Goal: Task Accomplishment & Management: Use online tool/utility

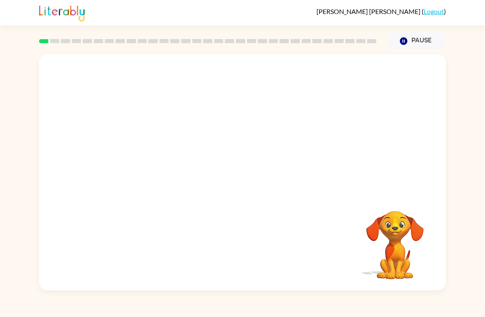
click at [214, 128] on video "Your browser must support playing .mp4 files to use Literably. Please try using…" at bounding box center [242, 123] width 407 height 139
click at [251, 181] on button "button" at bounding box center [242, 176] width 53 height 30
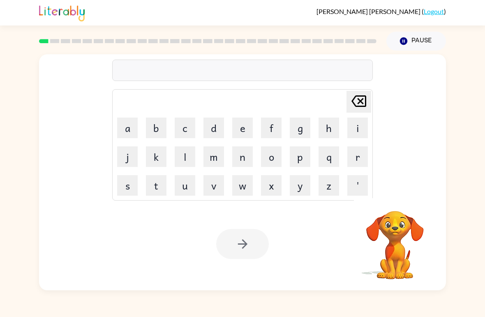
click at [159, 128] on button "b" at bounding box center [156, 127] width 21 height 21
click at [276, 159] on button "o" at bounding box center [271, 156] width 21 height 21
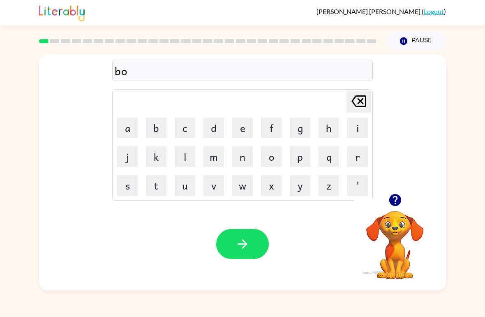
click at [356, 166] on button "r" at bounding box center [357, 156] width 21 height 21
click at [208, 129] on button "d" at bounding box center [213, 127] width 21 height 21
click at [249, 128] on button "e" at bounding box center [242, 127] width 21 height 21
click at [353, 156] on button "r" at bounding box center [357, 156] width 21 height 21
click at [233, 247] on button "button" at bounding box center [242, 244] width 53 height 30
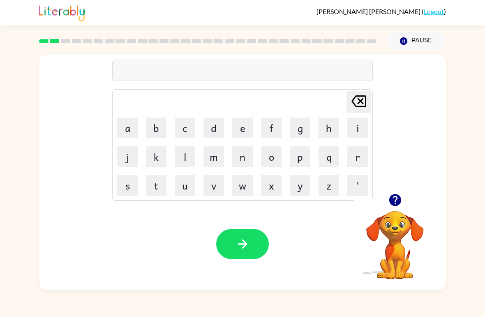
click at [190, 132] on button "c" at bounding box center [185, 127] width 21 height 21
click at [274, 163] on button "o" at bounding box center [271, 156] width 21 height 21
click at [182, 189] on button "u" at bounding box center [185, 185] width 21 height 21
click at [238, 158] on button "n" at bounding box center [242, 156] width 21 height 21
click at [157, 189] on button "t" at bounding box center [156, 185] width 21 height 21
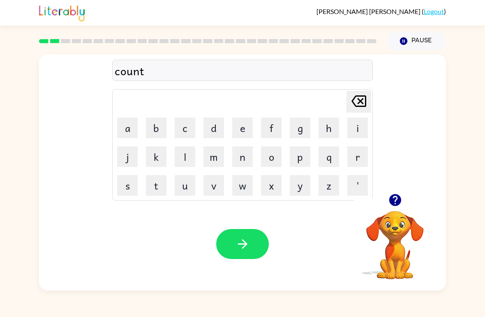
click at [258, 230] on button "button" at bounding box center [242, 244] width 53 height 30
click at [184, 161] on button "l" at bounding box center [185, 156] width 21 height 21
click at [267, 160] on button "o" at bounding box center [271, 156] width 21 height 21
click at [188, 131] on button "c" at bounding box center [185, 127] width 21 height 21
click at [131, 131] on button "a" at bounding box center [127, 127] width 21 height 21
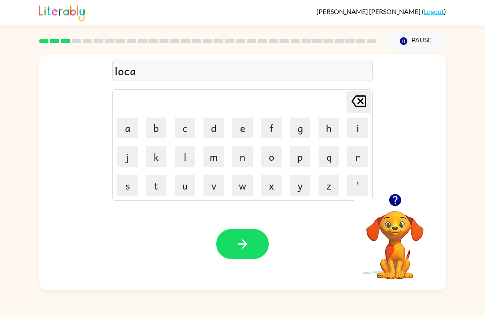
click at [157, 182] on button "t" at bounding box center [156, 185] width 21 height 21
click at [238, 134] on button "e" at bounding box center [242, 127] width 21 height 21
click at [244, 246] on icon "button" at bounding box center [242, 244] width 14 height 14
click at [164, 193] on button "t" at bounding box center [156, 185] width 21 height 21
click at [243, 189] on button "w" at bounding box center [242, 185] width 21 height 21
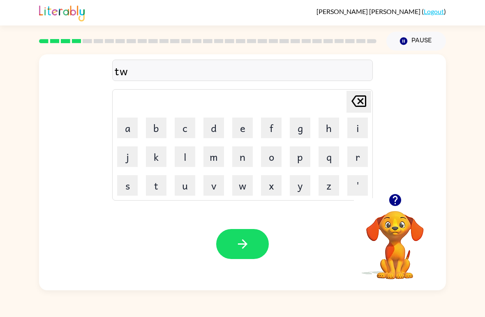
click at [359, 134] on button "i" at bounding box center [357, 127] width 21 height 21
click at [240, 158] on button "n" at bounding box center [242, 156] width 21 height 21
click at [245, 247] on icon "button" at bounding box center [242, 244] width 14 height 14
click at [240, 157] on button "n" at bounding box center [242, 156] width 21 height 21
click at [128, 130] on button "a" at bounding box center [127, 127] width 21 height 21
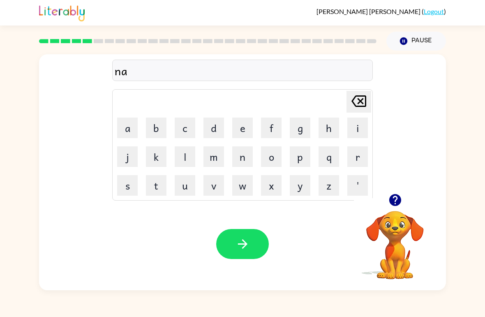
click at [352, 160] on button "r" at bounding box center [357, 156] width 21 height 21
click at [135, 130] on button "a" at bounding box center [127, 127] width 21 height 21
click at [184, 154] on button "l" at bounding box center [185, 156] width 21 height 21
click at [301, 191] on button "y" at bounding box center [300, 185] width 21 height 21
click at [237, 249] on icon "button" at bounding box center [242, 244] width 14 height 14
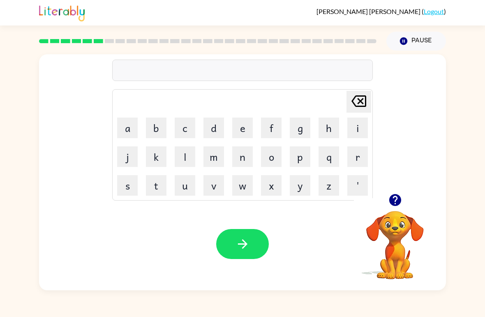
click at [244, 127] on button "e" at bounding box center [242, 127] width 21 height 21
click at [330, 134] on button "h" at bounding box center [328, 127] width 21 height 21
click at [353, 138] on button "i" at bounding box center [357, 127] width 21 height 21
click at [141, 76] on div "ehi" at bounding box center [243, 70] width 256 height 17
click at [358, 101] on icon "[PERSON_NAME] last character input" at bounding box center [359, 101] width 20 height 20
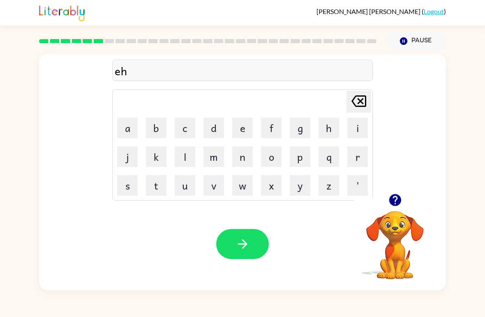
click at [358, 101] on icon "[PERSON_NAME] last character input" at bounding box center [359, 101] width 20 height 20
click at [356, 102] on icon "[PERSON_NAME] last character input" at bounding box center [359, 101] width 20 height 20
click at [215, 129] on button "d" at bounding box center [213, 127] width 21 height 21
click at [353, 105] on icon "[PERSON_NAME] last character input" at bounding box center [359, 101] width 20 height 20
click at [157, 128] on button "b" at bounding box center [156, 127] width 21 height 21
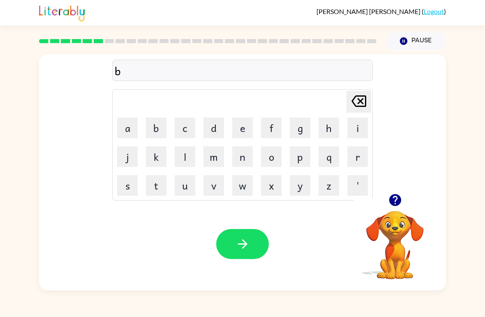
click at [244, 127] on button "e" at bounding box center [242, 127] width 21 height 21
click at [327, 133] on button "h" at bounding box center [328, 127] width 21 height 21
click at [360, 129] on button "i" at bounding box center [357, 127] width 21 height 21
click at [241, 161] on button "n" at bounding box center [242, 156] width 21 height 21
click at [212, 132] on button "d" at bounding box center [213, 127] width 21 height 21
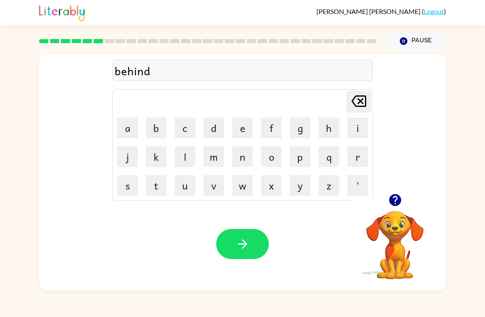
click at [246, 239] on icon "button" at bounding box center [242, 244] width 14 height 14
click at [165, 182] on button "t" at bounding box center [156, 185] width 21 height 21
click at [356, 161] on button "r" at bounding box center [357, 156] width 21 height 21
click at [354, 124] on button "i" at bounding box center [357, 127] width 21 height 21
click at [357, 106] on icon "[PERSON_NAME] last character input" at bounding box center [359, 101] width 20 height 20
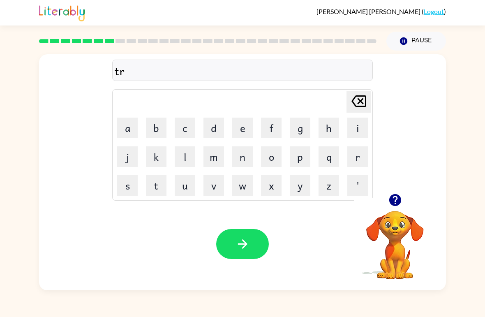
click at [358, 129] on button "i" at bounding box center [357, 127] width 21 height 21
click at [177, 133] on button "c" at bounding box center [185, 127] width 21 height 21
click at [149, 153] on button "k" at bounding box center [156, 156] width 21 height 21
click at [193, 150] on button "l" at bounding box center [185, 156] width 21 height 21
click at [248, 130] on button "e" at bounding box center [242, 127] width 21 height 21
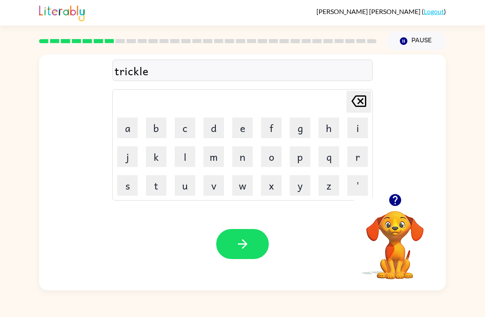
click at [250, 248] on button "button" at bounding box center [242, 244] width 53 height 30
click at [395, 207] on icon "button" at bounding box center [395, 200] width 14 height 14
click at [216, 159] on button "m" at bounding box center [213, 156] width 21 height 21
click at [355, 133] on button "i" at bounding box center [357, 127] width 21 height 21
click at [357, 161] on button "r" at bounding box center [357, 156] width 21 height 21
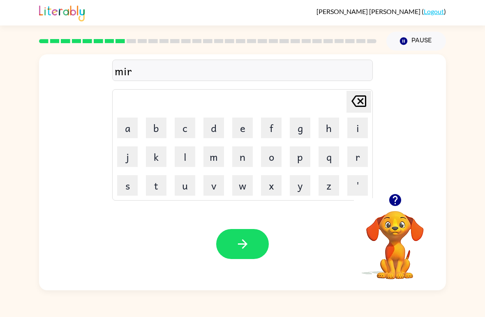
click at [130, 134] on button "a" at bounding box center [127, 127] width 21 height 21
click at [186, 127] on button "c" at bounding box center [185, 127] width 21 height 21
click at [186, 154] on button "l" at bounding box center [185, 156] width 21 height 21
click at [244, 129] on button "e" at bounding box center [242, 127] width 21 height 21
click at [244, 243] on icon "button" at bounding box center [242, 244] width 14 height 14
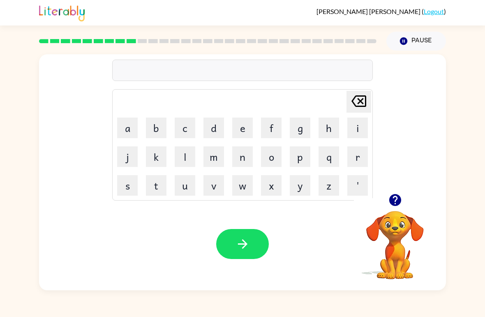
click at [236, 165] on button "n" at bounding box center [242, 156] width 21 height 21
click at [353, 134] on button "i" at bounding box center [357, 127] width 21 height 21
click at [245, 154] on button "n" at bounding box center [242, 156] width 21 height 21
click at [157, 127] on button "b" at bounding box center [156, 127] width 21 height 21
click at [185, 163] on button "l" at bounding box center [185, 156] width 21 height 21
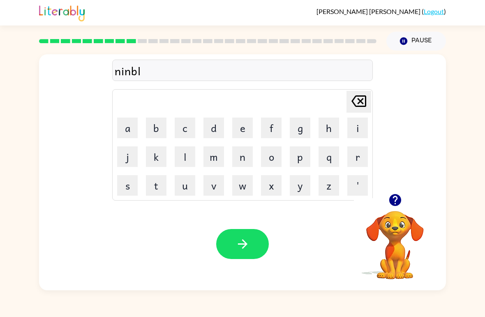
click at [244, 126] on button "e" at bounding box center [242, 127] width 21 height 21
click at [242, 236] on button "button" at bounding box center [242, 244] width 53 height 30
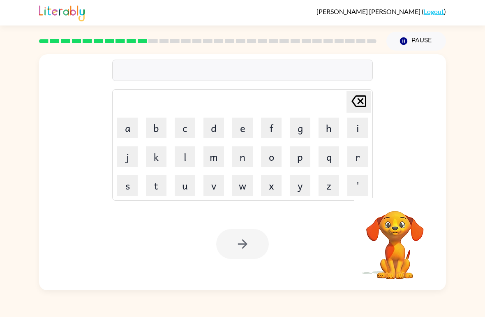
click at [189, 192] on button "u" at bounding box center [185, 185] width 21 height 21
click at [244, 162] on button "n" at bounding box center [242, 156] width 21 height 21
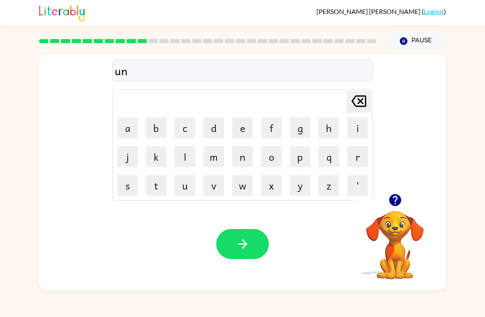
click at [270, 128] on button "f" at bounding box center [271, 127] width 21 height 21
click at [273, 157] on button "o" at bounding box center [271, 156] width 21 height 21
click at [189, 158] on button "l" at bounding box center [185, 156] width 21 height 21
click at [219, 129] on button "d" at bounding box center [213, 127] width 21 height 21
click at [254, 247] on button "button" at bounding box center [242, 244] width 53 height 30
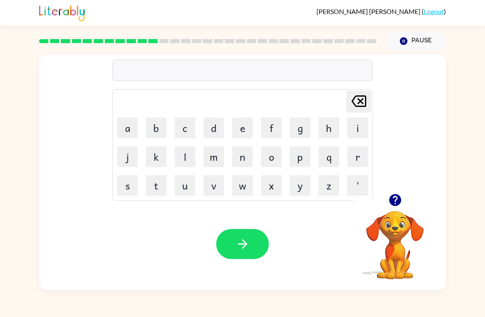
click at [217, 186] on button "v" at bounding box center [213, 185] width 21 height 21
click at [265, 162] on button "o" at bounding box center [271, 156] width 21 height 21
click at [157, 189] on button "t" at bounding box center [156, 185] width 21 height 21
click at [237, 134] on button "e" at bounding box center [242, 127] width 21 height 21
click at [235, 243] on icon "button" at bounding box center [242, 244] width 14 height 14
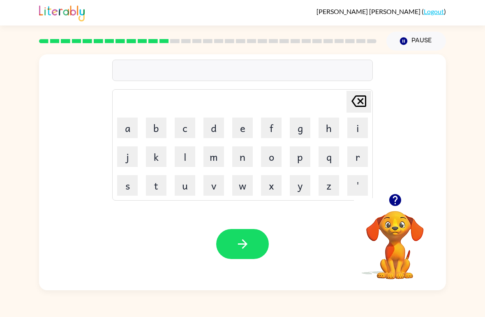
click at [398, 208] on button "button" at bounding box center [395, 199] width 21 height 21
click at [157, 128] on button "b" at bounding box center [156, 127] width 21 height 21
click at [248, 131] on button "e" at bounding box center [242, 127] width 21 height 21
click at [214, 129] on button "d" at bounding box center [213, 127] width 21 height 21
click at [162, 194] on button "t" at bounding box center [156, 185] width 21 height 21
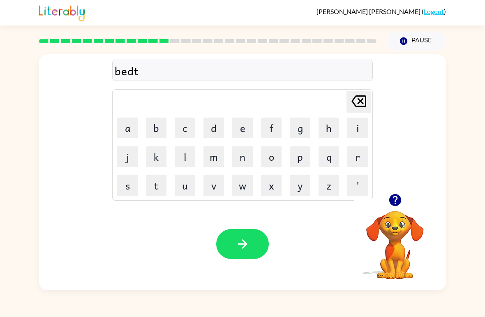
click at [356, 137] on button "i" at bounding box center [357, 127] width 21 height 21
click at [212, 159] on button "m" at bounding box center [213, 156] width 21 height 21
click at [242, 129] on button "e" at bounding box center [242, 127] width 21 height 21
click at [252, 249] on button "button" at bounding box center [242, 244] width 53 height 30
click at [263, 128] on button "f" at bounding box center [271, 127] width 21 height 21
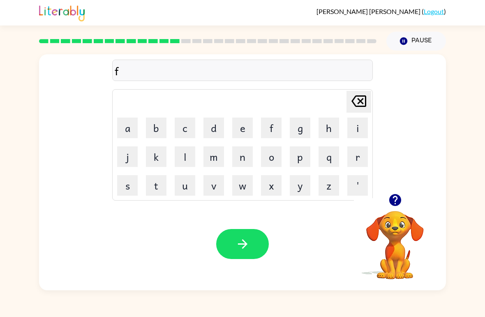
click at [357, 133] on button "i" at bounding box center [357, 127] width 21 height 21
click at [163, 186] on button "t" at bounding box center [156, 185] width 21 height 21
click at [249, 159] on button "n" at bounding box center [242, 156] width 21 height 21
click at [245, 131] on button "e" at bounding box center [242, 127] width 21 height 21
click at [132, 181] on button "s" at bounding box center [127, 185] width 21 height 21
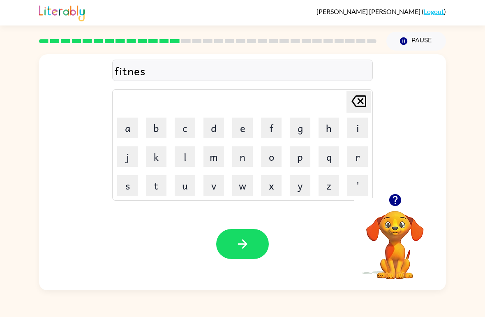
click at [132, 181] on button "s" at bounding box center [127, 185] width 21 height 21
click at [243, 257] on button "button" at bounding box center [242, 244] width 53 height 30
click at [210, 122] on button "d" at bounding box center [213, 127] width 21 height 21
click at [248, 118] on button "e" at bounding box center [242, 127] width 21 height 21
click at [188, 155] on button "l" at bounding box center [185, 156] width 21 height 21
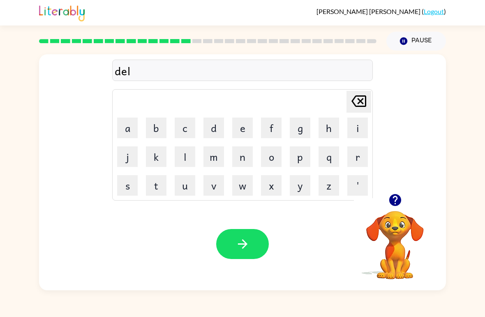
click at [137, 128] on button "a" at bounding box center [127, 127] width 21 height 21
click at [254, 243] on button "button" at bounding box center [242, 244] width 53 height 30
click at [397, 210] on button "button" at bounding box center [395, 199] width 21 height 21
click at [396, 205] on icon "button" at bounding box center [395, 200] width 12 height 12
click at [396, 190] on button "button" at bounding box center [395, 199] width 21 height 21
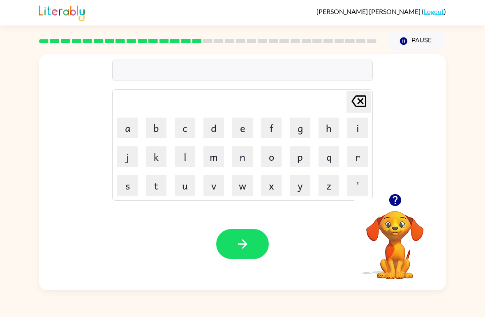
click at [158, 183] on button "t" at bounding box center [156, 185] width 21 height 21
click at [238, 124] on button "e" at bounding box center [242, 127] width 21 height 21
click at [361, 155] on button "r" at bounding box center [357, 156] width 21 height 21
click at [221, 152] on button "m" at bounding box center [213, 156] width 21 height 21
click at [207, 133] on button "d" at bounding box center [213, 127] width 21 height 21
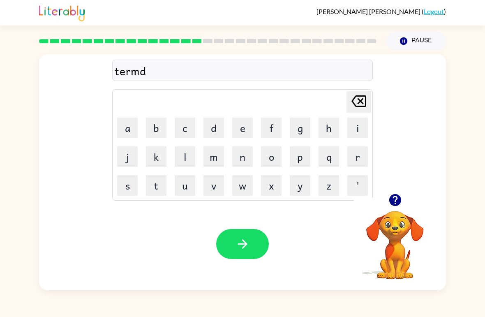
click at [143, 78] on div "termd" at bounding box center [243, 70] width 256 height 17
click at [139, 75] on div "termd" at bounding box center [243, 70] width 256 height 17
click at [141, 72] on div "termd" at bounding box center [243, 70] width 256 height 17
click at [141, 71] on div "termd" at bounding box center [243, 70] width 256 height 17
click at [140, 79] on div "termd" at bounding box center [243, 70] width 256 height 17
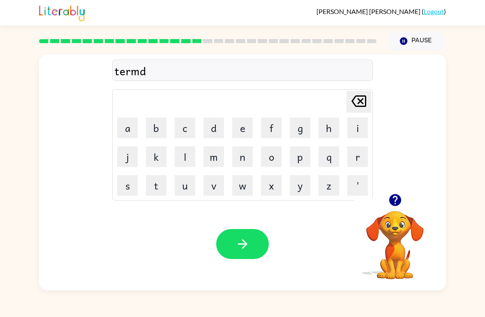
click at [358, 96] on icon at bounding box center [358, 101] width 15 height 12
click at [359, 98] on icon "[PERSON_NAME] last character input" at bounding box center [359, 101] width 20 height 20
click at [211, 160] on button "m" at bounding box center [213, 156] width 21 height 21
click at [240, 134] on button "e" at bounding box center [242, 127] width 21 height 21
click at [218, 129] on button "d" at bounding box center [213, 127] width 21 height 21
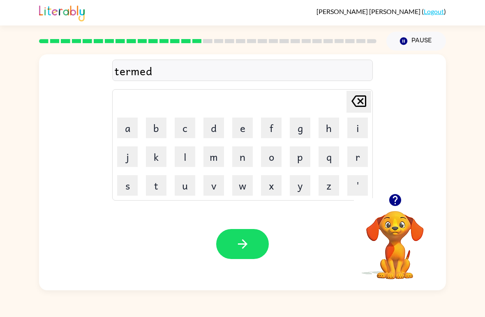
click at [248, 259] on button "button" at bounding box center [242, 244] width 53 height 30
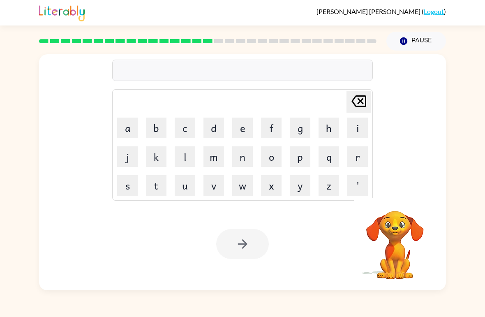
click at [129, 182] on button "s" at bounding box center [127, 185] width 21 height 21
click at [246, 136] on button "e" at bounding box center [242, 127] width 21 height 21
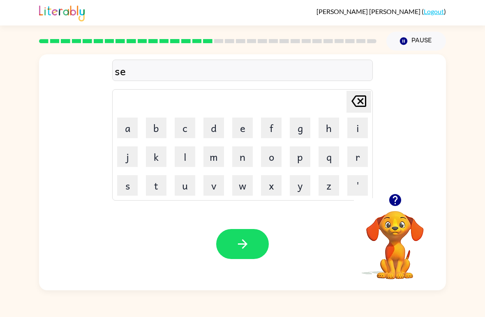
click at [157, 187] on button "t" at bounding box center [156, 185] width 21 height 21
click at [253, 258] on button "button" at bounding box center [242, 244] width 53 height 30
click at [155, 129] on button "b" at bounding box center [156, 127] width 21 height 21
click at [359, 159] on button "r" at bounding box center [357, 156] width 21 height 21
click at [356, 134] on button "i" at bounding box center [357, 127] width 21 height 21
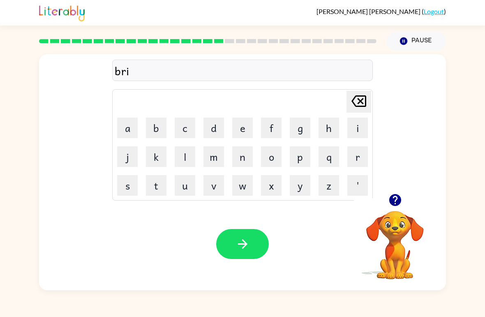
click at [214, 165] on button "m" at bounding box center [213, 156] width 21 height 21
click at [244, 132] on button "e" at bounding box center [242, 127] width 21 height 21
click at [245, 158] on button "n" at bounding box center [242, 156] width 21 height 21
click at [295, 135] on button "g" at bounding box center [300, 127] width 21 height 21
click at [129, 71] on div "brimeng" at bounding box center [243, 70] width 256 height 17
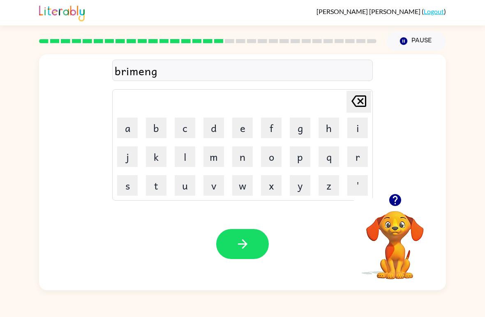
click at [360, 100] on icon at bounding box center [358, 101] width 15 height 12
click at [359, 100] on icon at bounding box center [358, 101] width 15 height 12
click at [362, 104] on icon "[PERSON_NAME] last character input" at bounding box center [359, 101] width 20 height 20
click at [361, 104] on icon "[PERSON_NAME] last character input" at bounding box center [359, 101] width 20 height 20
click at [368, 106] on icon "[PERSON_NAME] last character input" at bounding box center [359, 101] width 20 height 20
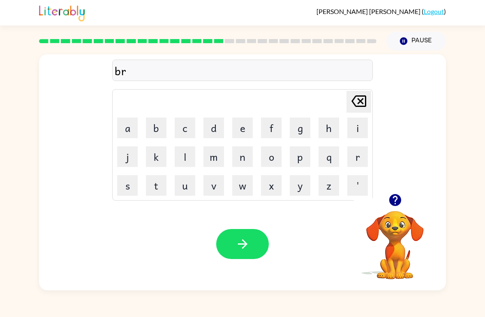
click at [368, 106] on icon "[PERSON_NAME] last character input" at bounding box center [359, 101] width 20 height 20
click at [363, 158] on button "r" at bounding box center [357, 156] width 21 height 21
click at [241, 130] on button "e" at bounding box center [242, 127] width 21 height 21
click at [212, 157] on button "m" at bounding box center [213, 156] width 21 height 21
click at [355, 136] on button "i" at bounding box center [357, 127] width 21 height 21
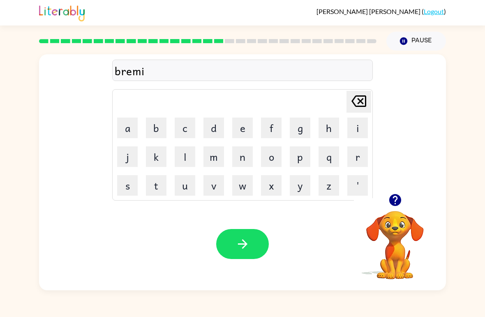
click at [359, 104] on icon at bounding box center [358, 101] width 15 height 12
click at [249, 133] on button "e" at bounding box center [242, 127] width 21 height 21
click at [243, 161] on button "n" at bounding box center [242, 156] width 21 height 21
click at [394, 198] on icon "button" at bounding box center [395, 200] width 14 height 14
click at [299, 136] on button "g" at bounding box center [300, 127] width 21 height 21
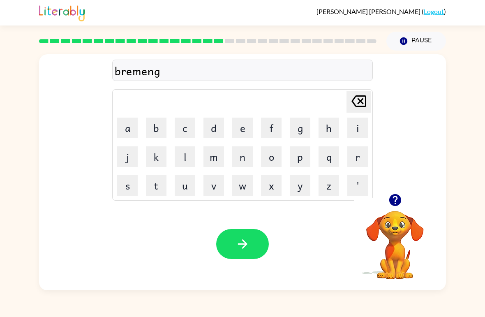
click at [248, 240] on icon "button" at bounding box center [242, 244] width 14 height 14
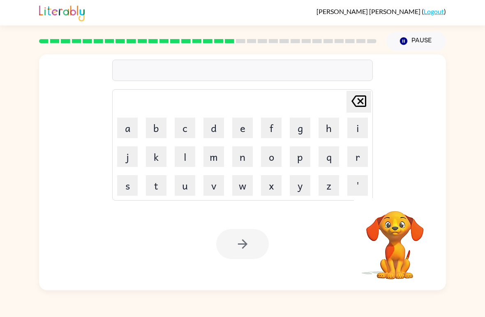
click at [295, 152] on button "p" at bounding box center [300, 156] width 21 height 21
click at [184, 156] on button "l" at bounding box center [185, 156] width 21 height 21
click at [128, 129] on button "a" at bounding box center [127, 127] width 21 height 21
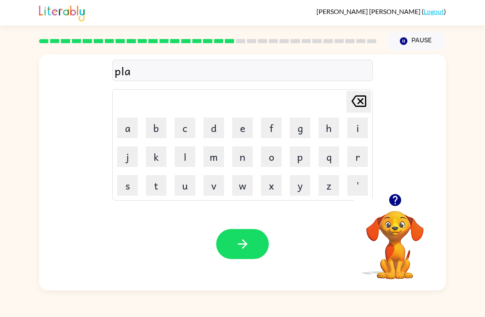
click at [129, 185] on button "s" at bounding box center [127, 185] width 21 height 21
click at [159, 184] on button "t" at bounding box center [156, 185] width 21 height 21
click at [359, 127] on button "i" at bounding box center [357, 127] width 21 height 21
click at [188, 130] on button "c" at bounding box center [185, 127] width 21 height 21
click at [244, 242] on icon "button" at bounding box center [241, 243] width 9 height 9
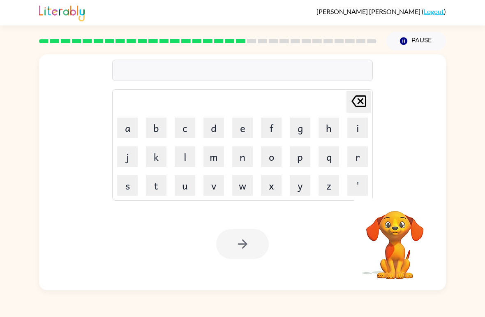
click at [219, 137] on button "d" at bounding box center [213, 127] width 21 height 21
click at [365, 134] on button "i" at bounding box center [357, 127] width 21 height 21
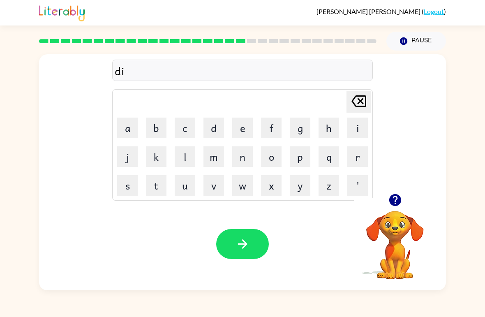
click at [125, 186] on button "s" at bounding box center [127, 185] width 21 height 21
click at [302, 160] on button "p" at bounding box center [300, 156] width 21 height 21
click at [179, 165] on button "l" at bounding box center [185, 156] width 21 height 21
click at [123, 133] on button "a" at bounding box center [127, 127] width 21 height 21
click at [301, 189] on button "y" at bounding box center [300, 185] width 21 height 21
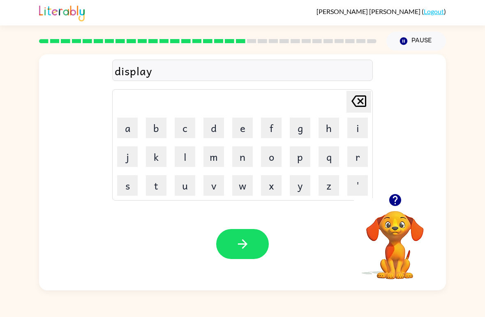
click at [251, 246] on button "button" at bounding box center [242, 244] width 53 height 30
click at [212, 132] on button "d" at bounding box center [213, 127] width 21 height 21
click at [190, 193] on button "u" at bounding box center [185, 185] width 21 height 21
click at [126, 184] on button "s" at bounding box center [127, 185] width 21 height 21
click at [165, 186] on button "t" at bounding box center [156, 185] width 21 height 21
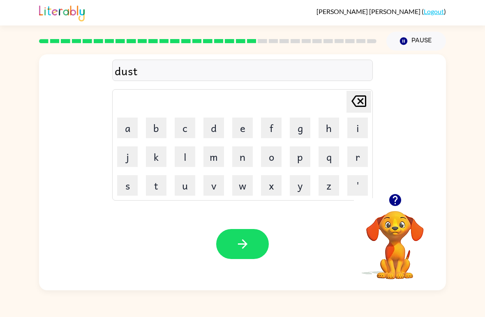
click at [240, 129] on button "e" at bounding box center [242, 127] width 21 height 21
click at [215, 134] on button "d" at bounding box center [213, 127] width 21 height 21
click at [242, 246] on icon "button" at bounding box center [242, 244] width 14 height 14
click at [395, 208] on button "button" at bounding box center [395, 199] width 21 height 21
click at [123, 181] on button "s" at bounding box center [127, 185] width 21 height 21
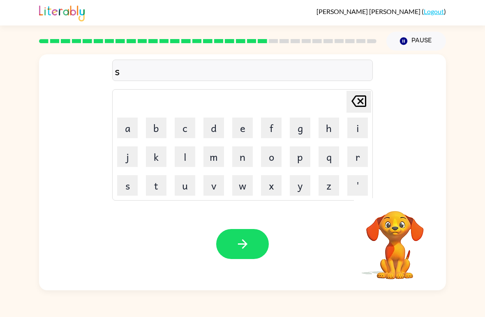
click at [239, 132] on button "e" at bounding box center [242, 127] width 21 height 21
click at [240, 162] on button "n" at bounding box center [242, 156] width 21 height 21
click at [152, 186] on button "t" at bounding box center [156, 185] width 21 height 21
click at [230, 127] on td "e" at bounding box center [242, 128] width 28 height 28
click at [302, 164] on button "p" at bounding box center [300, 156] width 21 height 21
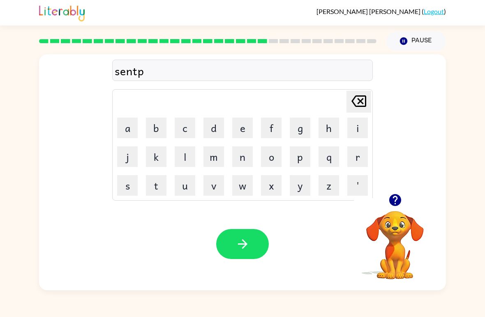
click at [355, 127] on button "i" at bounding box center [357, 127] width 21 height 21
click at [165, 125] on button "b" at bounding box center [156, 127] width 21 height 21
click at [351, 112] on div "[PERSON_NAME] last character input" at bounding box center [359, 101] width 20 height 21
click at [211, 136] on button "d" at bounding box center [213, 127] width 21 height 21
click at [138, 82] on div "sentpid Delete Delete last character input a b c d e f g h i j k l m n o p q r …" at bounding box center [242, 123] width 260 height 153
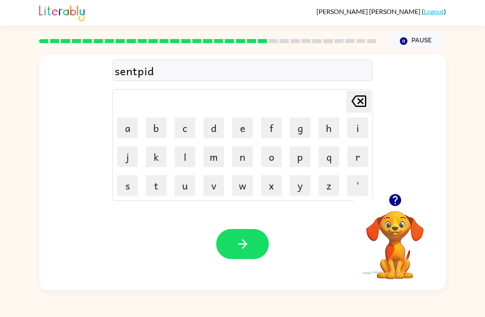
click at [352, 101] on icon at bounding box center [358, 101] width 15 height 12
click at [355, 106] on icon at bounding box center [358, 101] width 15 height 12
click at [356, 105] on icon "[PERSON_NAME] last character input" at bounding box center [359, 101] width 20 height 20
click at [240, 132] on button "e" at bounding box center [242, 127] width 21 height 21
click at [302, 161] on button "p" at bounding box center [300, 156] width 21 height 21
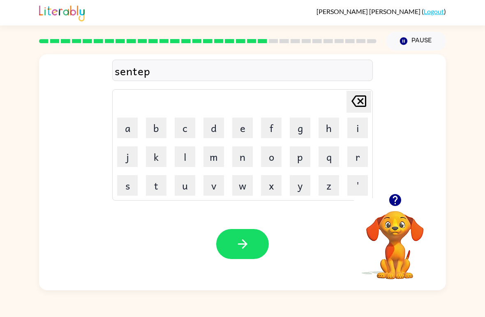
click at [354, 132] on button "i" at bounding box center [357, 127] width 21 height 21
click at [216, 129] on button "d" at bounding box center [213, 127] width 21 height 21
click at [249, 259] on button "button" at bounding box center [242, 244] width 53 height 30
click at [396, 203] on icon "button" at bounding box center [395, 200] width 12 height 12
click at [348, 163] on button "r" at bounding box center [357, 156] width 21 height 21
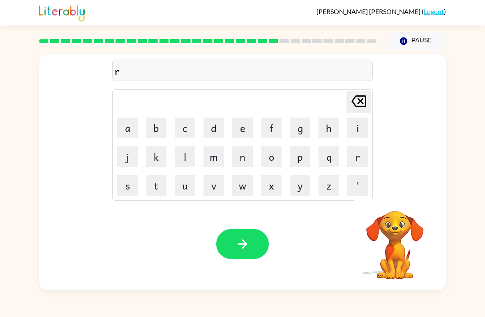
click at [247, 161] on button "n" at bounding box center [242, 156] width 21 height 21
click at [188, 118] on button "c" at bounding box center [185, 127] width 21 height 21
click at [124, 126] on button "a" at bounding box center [127, 127] width 21 height 21
click at [266, 159] on button "o" at bounding box center [271, 156] width 21 height 21
click at [158, 188] on button "t" at bounding box center [156, 185] width 21 height 21
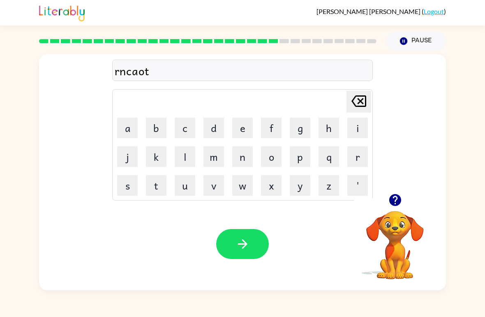
click at [237, 233] on button "button" at bounding box center [242, 244] width 53 height 30
click at [212, 154] on button "m" at bounding box center [213, 156] width 21 height 21
click at [123, 134] on button "a" at bounding box center [127, 127] width 21 height 21
click at [355, 159] on button "r" at bounding box center [357, 156] width 21 height 21
click at [156, 158] on button "k" at bounding box center [156, 156] width 21 height 21
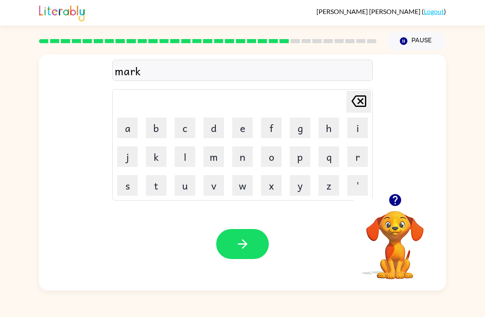
click at [245, 134] on button "e" at bounding box center [242, 127] width 21 height 21
click at [350, 159] on button "r" at bounding box center [357, 156] width 21 height 21
click at [229, 237] on button "button" at bounding box center [242, 244] width 53 height 30
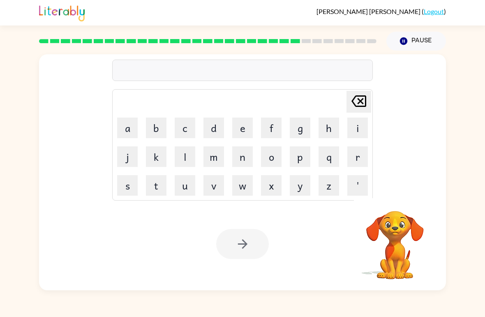
click at [124, 134] on button "a" at bounding box center [127, 127] width 21 height 21
click at [208, 134] on button "d" at bounding box center [213, 127] width 21 height 21
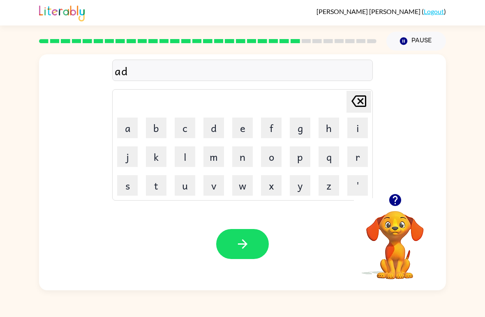
click at [211, 191] on button "v" at bounding box center [213, 185] width 21 height 21
click at [247, 162] on button "n" at bounding box center [242, 156] width 21 height 21
click at [189, 128] on button "c" at bounding box center [185, 127] width 21 height 21
click at [361, 128] on button "i" at bounding box center [357, 127] width 21 height 21
click at [245, 157] on button "n" at bounding box center [242, 156] width 21 height 21
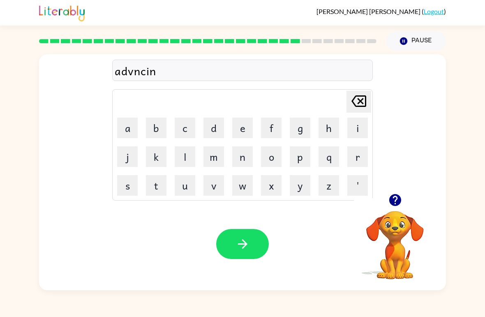
click at [300, 131] on button "g" at bounding box center [300, 127] width 21 height 21
click at [245, 255] on button "button" at bounding box center [242, 244] width 53 height 30
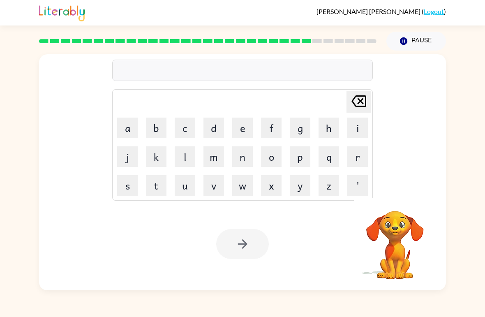
click at [303, 130] on button "g" at bounding box center [300, 127] width 21 height 21
click at [275, 163] on button "o" at bounding box center [271, 156] width 21 height 21
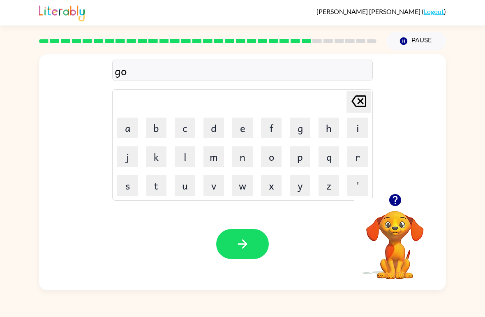
click at [152, 131] on button "b" at bounding box center [156, 127] width 21 height 21
click at [190, 160] on button "l" at bounding box center [185, 156] width 21 height 21
click at [362, 134] on button "i" at bounding box center [357, 127] width 21 height 21
click at [242, 158] on button "n" at bounding box center [242, 156] width 21 height 21
click at [242, 243] on icon "button" at bounding box center [242, 244] width 14 height 14
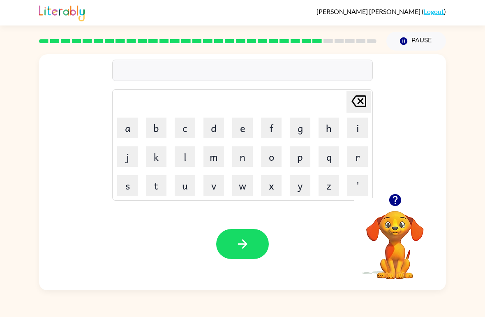
click at [305, 124] on button "g" at bounding box center [300, 127] width 21 height 21
click at [261, 163] on button "o" at bounding box center [271, 156] width 21 height 21
click at [217, 189] on button "v" at bounding box center [213, 185] width 21 height 21
click at [242, 133] on button "e" at bounding box center [242, 127] width 21 height 21
click at [353, 161] on button "r" at bounding box center [357, 156] width 21 height 21
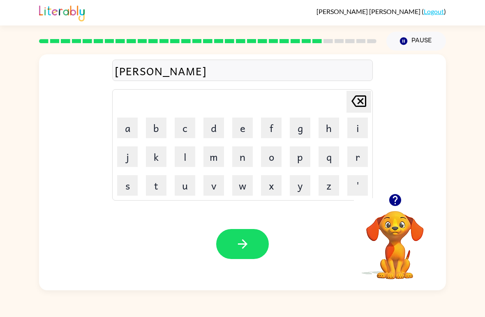
click at [214, 161] on button "m" at bounding box center [213, 156] width 21 height 21
click at [241, 128] on button "e" at bounding box center [242, 127] width 21 height 21
click at [246, 163] on button "n" at bounding box center [242, 156] width 21 height 21
click at [157, 186] on button "t" at bounding box center [156, 185] width 21 height 21
click at [251, 245] on button "button" at bounding box center [242, 244] width 53 height 30
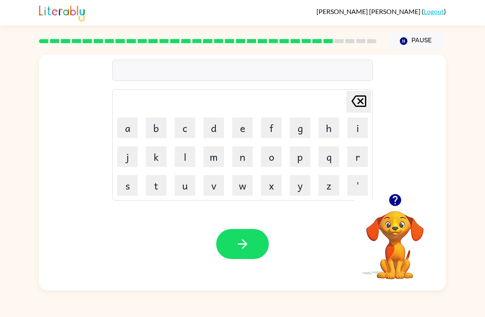
click at [129, 191] on button "s" at bounding box center [127, 185] width 21 height 21
click at [157, 183] on button "t" at bounding box center [156, 185] width 21 height 21
click at [356, 162] on button "r" at bounding box center [357, 156] width 21 height 21
click at [115, 131] on td "a" at bounding box center [127, 128] width 28 height 28
click at [351, 130] on button "i" at bounding box center [357, 127] width 21 height 21
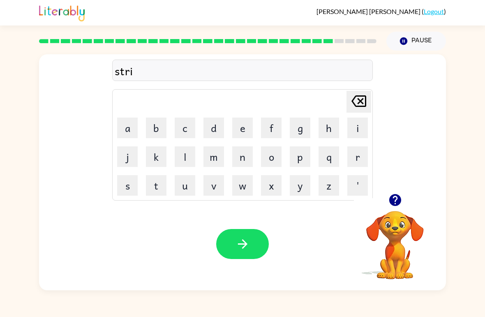
click at [210, 131] on button "d" at bounding box center [213, 127] width 21 height 21
click at [356, 102] on icon "[PERSON_NAME] last character input" at bounding box center [359, 101] width 20 height 20
click at [364, 107] on icon at bounding box center [358, 101] width 15 height 12
click at [368, 107] on icon "[PERSON_NAME] last character input" at bounding box center [359, 101] width 20 height 20
click at [359, 158] on button "r" at bounding box center [357, 156] width 21 height 21
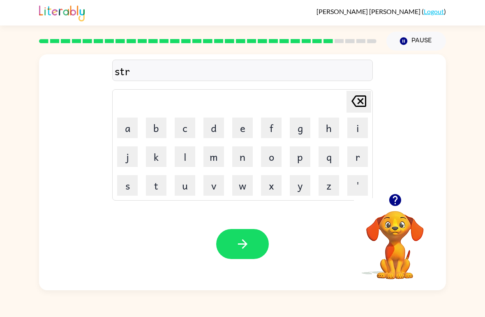
click at [157, 137] on button "b" at bounding box center [156, 127] width 21 height 21
click at [363, 110] on icon "[PERSON_NAME] last character input" at bounding box center [359, 101] width 20 height 20
click at [129, 131] on button "a" at bounding box center [127, 127] width 21 height 21
click at [355, 134] on button "i" at bounding box center [357, 127] width 21 height 21
click at [214, 129] on button "d" at bounding box center [213, 127] width 21 height 21
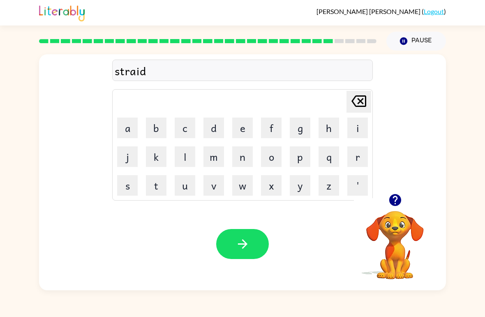
click at [253, 256] on button "button" at bounding box center [242, 244] width 53 height 30
click at [394, 203] on icon "button" at bounding box center [395, 200] width 12 height 12
click at [126, 189] on button "s" at bounding box center [127, 185] width 21 height 21
click at [331, 135] on button "h" at bounding box center [328, 127] width 21 height 21
click at [130, 121] on button "a" at bounding box center [127, 127] width 21 height 21
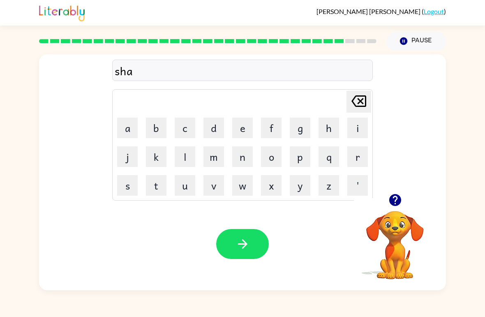
click at [158, 159] on button "k" at bounding box center [156, 156] width 21 height 21
click at [241, 137] on button "e" at bounding box center [242, 127] width 21 height 21
click at [240, 246] on icon "button" at bounding box center [242, 244] width 14 height 14
click at [185, 122] on button "c" at bounding box center [185, 127] width 21 height 21
click at [136, 124] on button "a" at bounding box center [127, 127] width 21 height 21
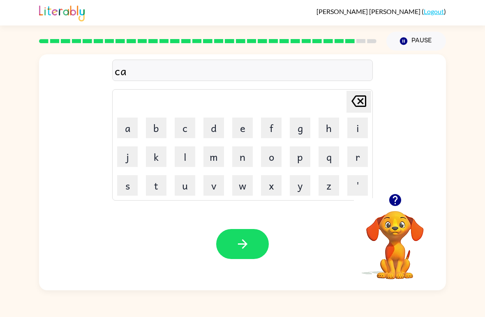
click at [364, 104] on icon "[PERSON_NAME] last character input" at bounding box center [359, 101] width 20 height 20
click at [356, 111] on div "[PERSON_NAME] last character input" at bounding box center [359, 101] width 20 height 21
click at [244, 131] on button "e" at bounding box center [242, 127] width 21 height 21
click at [275, 193] on button "x" at bounding box center [271, 185] width 21 height 21
click at [243, 128] on button "e" at bounding box center [242, 127] width 21 height 21
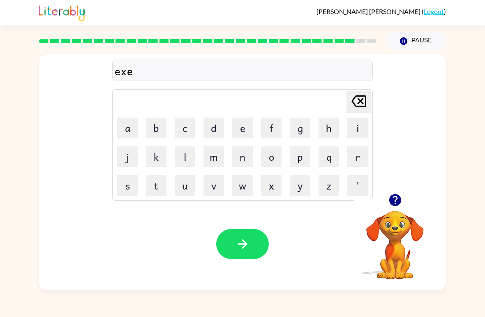
click at [191, 144] on td "l" at bounding box center [185, 157] width 28 height 28
click at [189, 157] on button "l" at bounding box center [185, 156] width 21 height 21
click at [236, 133] on button "e" at bounding box center [242, 127] width 21 height 21
click at [365, 105] on icon at bounding box center [358, 101] width 15 height 12
click at [364, 105] on icon "[PERSON_NAME] last character input" at bounding box center [359, 101] width 20 height 20
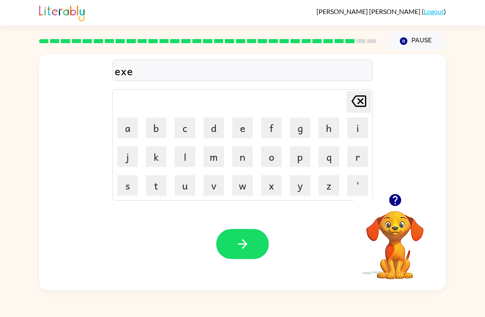
click at [366, 100] on icon at bounding box center [358, 101] width 15 height 12
click at [186, 161] on button "l" at bounding box center [185, 156] width 21 height 21
click at [238, 134] on button "e" at bounding box center [242, 127] width 21 height 21
click at [244, 166] on button "n" at bounding box center [242, 156] width 21 height 21
click at [156, 190] on button "t" at bounding box center [156, 185] width 21 height 21
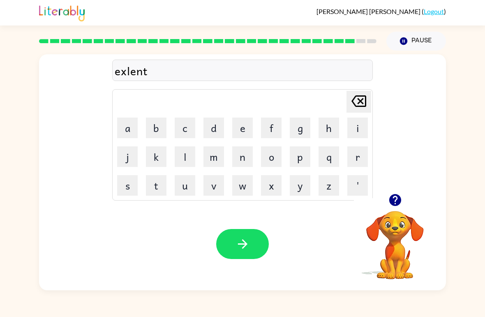
click at [368, 108] on button "[PERSON_NAME] last character input" at bounding box center [358, 102] width 25 height 22
click at [361, 104] on icon "[PERSON_NAME] last character input" at bounding box center [359, 101] width 20 height 20
click at [359, 107] on icon at bounding box center [358, 101] width 15 height 12
click at [355, 111] on div "[PERSON_NAME] last character input" at bounding box center [359, 101] width 20 height 21
click at [249, 131] on button "e" at bounding box center [242, 127] width 21 height 21
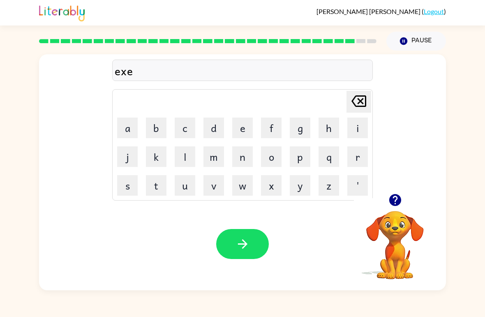
click at [185, 159] on button "l" at bounding box center [185, 156] width 21 height 21
click at [243, 134] on button "e" at bounding box center [242, 127] width 21 height 21
click at [243, 160] on button "n" at bounding box center [242, 156] width 21 height 21
click at [158, 190] on button "t" at bounding box center [156, 185] width 21 height 21
click at [362, 101] on icon "[PERSON_NAME] last character input" at bounding box center [359, 101] width 20 height 20
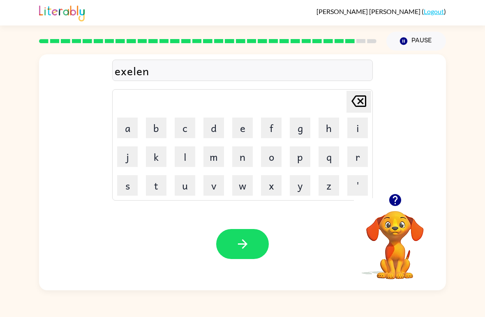
click at [362, 101] on icon at bounding box center [358, 101] width 15 height 12
click at [363, 101] on icon "[PERSON_NAME] last character input" at bounding box center [359, 101] width 20 height 20
click at [368, 97] on icon "[PERSON_NAME] last character input" at bounding box center [359, 101] width 20 height 20
click at [244, 131] on button "e" at bounding box center [242, 127] width 21 height 21
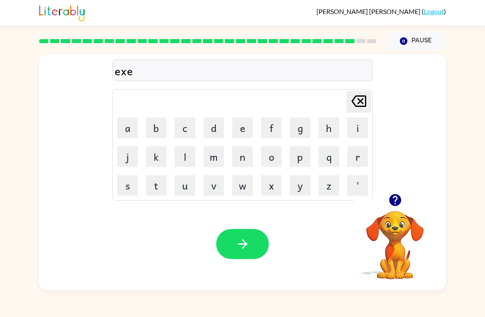
click at [184, 158] on button "l" at bounding box center [185, 156] width 21 height 21
click at [242, 130] on button "e" at bounding box center [242, 127] width 21 height 21
click at [247, 157] on button "n" at bounding box center [242, 156] width 21 height 21
click at [164, 187] on button "t" at bounding box center [156, 185] width 21 height 21
click at [243, 240] on icon "button" at bounding box center [241, 243] width 9 height 9
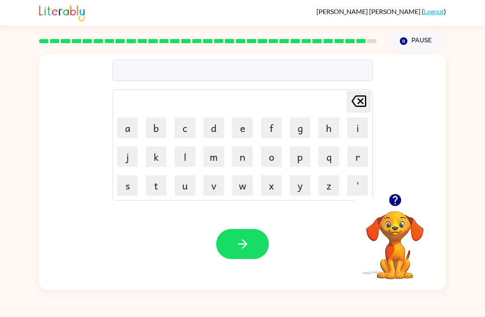
click at [130, 156] on button "j" at bounding box center [127, 156] width 21 height 21
click at [127, 129] on button "a" at bounding box center [127, 127] width 21 height 21
click at [243, 192] on button "w" at bounding box center [242, 185] width 21 height 21
click at [163, 131] on button "b" at bounding box center [156, 127] width 21 height 21
click at [349, 160] on button "r" at bounding box center [357, 156] width 21 height 21
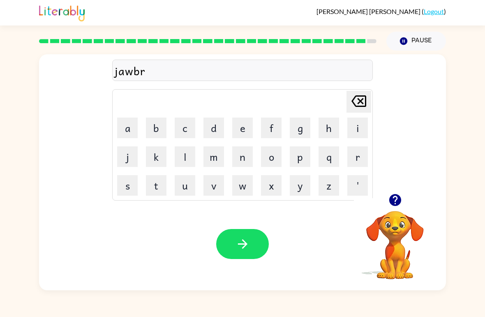
click at [125, 131] on button "a" at bounding box center [127, 127] width 21 height 21
click at [156, 157] on button "k" at bounding box center [156, 156] width 21 height 21
click at [247, 131] on button "e" at bounding box center [242, 127] width 21 height 21
click at [349, 161] on button "r" at bounding box center [357, 156] width 21 height 21
click at [246, 235] on button "button" at bounding box center [242, 244] width 53 height 30
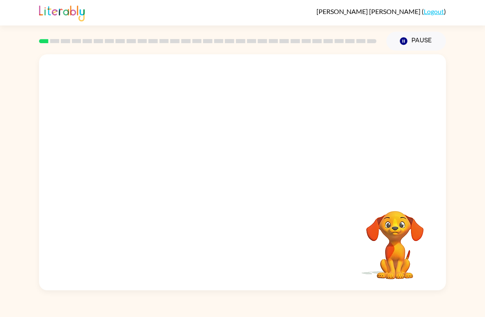
click at [425, 15] on link "Logout" at bounding box center [434, 11] width 20 height 8
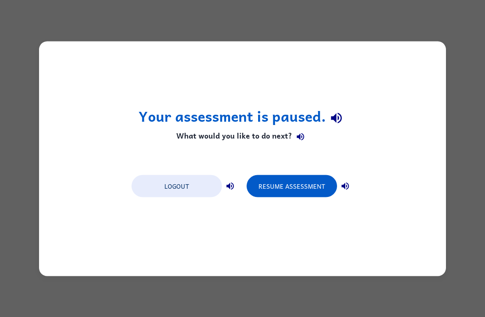
click at [180, 190] on button "Logout" at bounding box center [176, 186] width 90 height 22
